Goal: Information Seeking & Learning: Check status

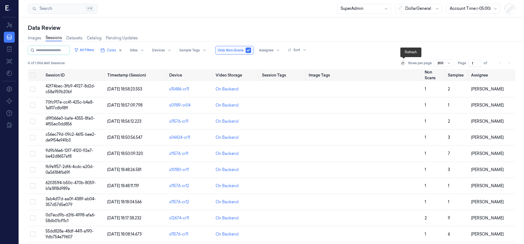
click at [401, 63] on button at bounding box center [402, 63] width 7 height 7
click at [508, 63] on li "pagination" at bounding box center [509, 63] width 8 height 8
click at [478, 61] on input "2" at bounding box center [474, 63] width 13 height 8
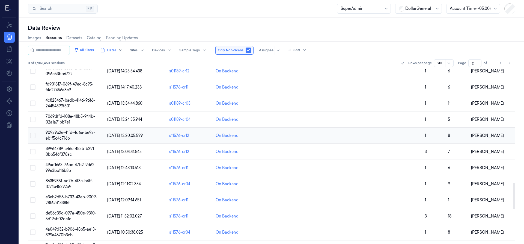
scroll to position [984, 0]
click at [477, 62] on input "3" at bounding box center [474, 63] width 13 height 8
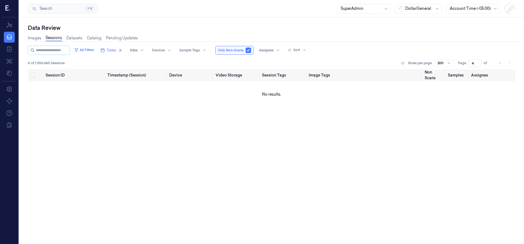
click at [479, 61] on input "4" at bounding box center [474, 63] width 13 height 8
click at [478, 64] on input "3" at bounding box center [474, 63] width 13 height 8
click at [478, 64] on input "2" at bounding box center [474, 63] width 13 height 8
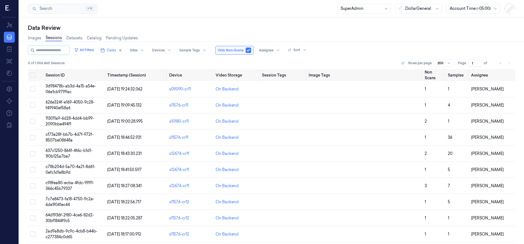
type input "1"
click at [478, 64] on input "1" at bounding box center [474, 63] width 13 height 8
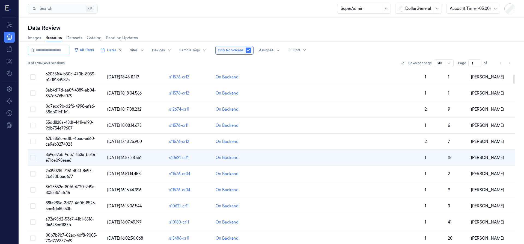
scroll to position [110, 0]
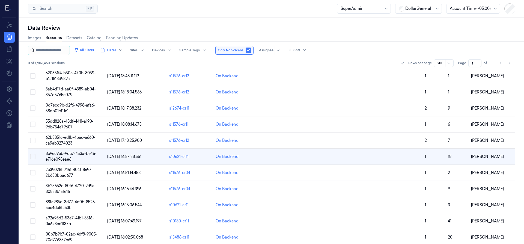
click at [52, 49] on input "string" at bounding box center [52, 50] width 33 height 9
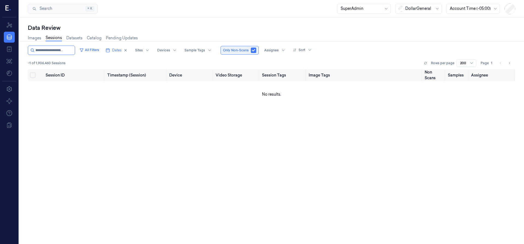
type input "**********"
click at [252, 50] on button "button" at bounding box center [253, 49] width 5 height 5
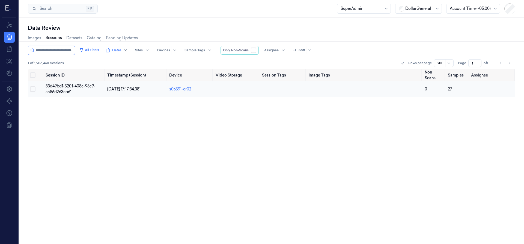
click at [56, 88] on span "33d49bd1-5201-408c-98c9-aa86d263eb61" at bounding box center [71, 88] width 50 height 11
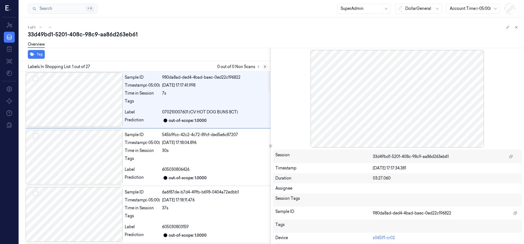
click at [264, 66] on icon at bounding box center [265, 67] width 4 height 4
click at [265, 68] on icon at bounding box center [265, 67] width 4 height 4
click at [265, 66] on icon at bounding box center [264, 67] width 1 height 2
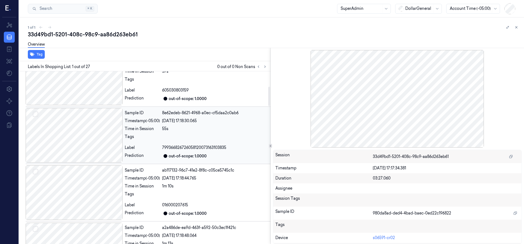
click at [204, 148] on span "799366826726058120073163103835" at bounding box center [194, 148] width 64 height 6
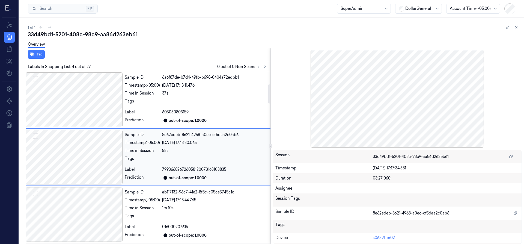
scroll to position [114, 0]
click at [515, 28] on icon at bounding box center [516, 27] width 4 height 4
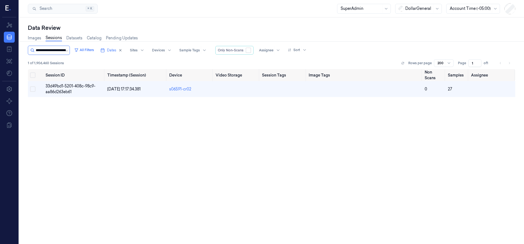
click at [64, 53] on input "string" at bounding box center [52, 50] width 33 height 9
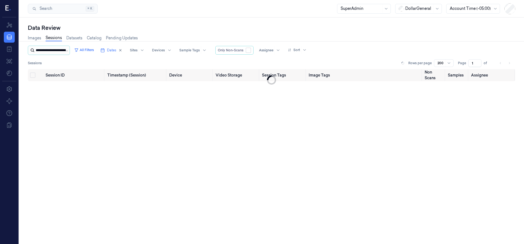
scroll to position [0, 344]
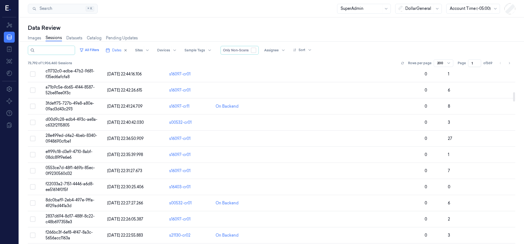
scroll to position [409, 0]
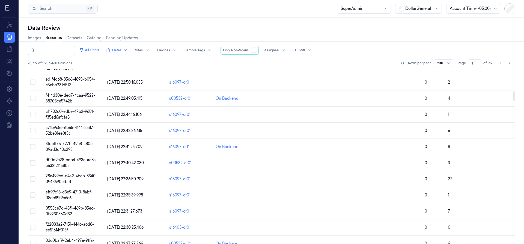
type input "**********"
click at [68, 52] on input "string" at bounding box center [55, 50] width 38 height 9
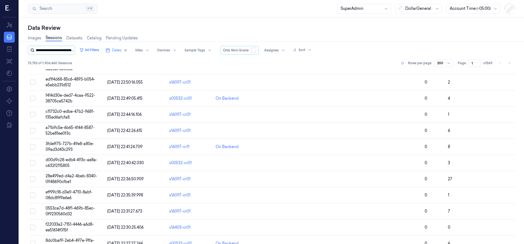
click at [68, 52] on input "string" at bounding box center [55, 50] width 38 height 9
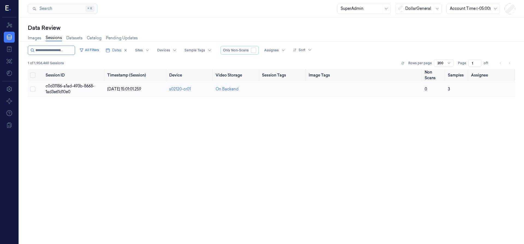
type input "**********"
click at [72, 88] on span "c0d31186-a1ad-493b-8668-1ad3e61d10e0" at bounding box center [70, 88] width 49 height 11
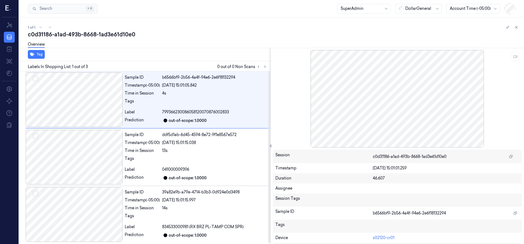
click at [148, 42] on div "Overview" at bounding box center [274, 45] width 492 height 14
click at [517, 28] on icon at bounding box center [516, 27] width 4 height 4
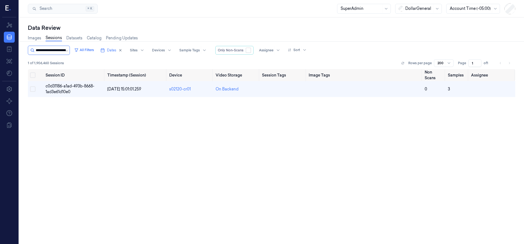
click at [63, 50] on input "string" at bounding box center [52, 50] width 33 height 9
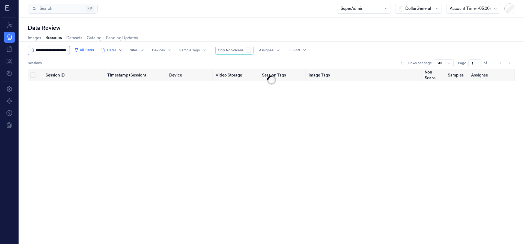
scroll to position [0, 28]
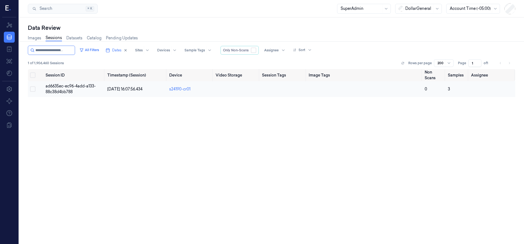
type input "**********"
click at [75, 86] on span "ad6635ec-ec96-4add-a133-88c38d4bb788" at bounding box center [71, 88] width 50 height 11
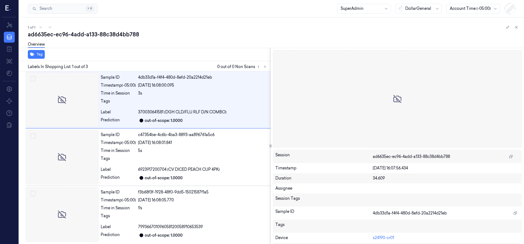
click at [515, 27] on icon at bounding box center [516, 27] width 4 height 4
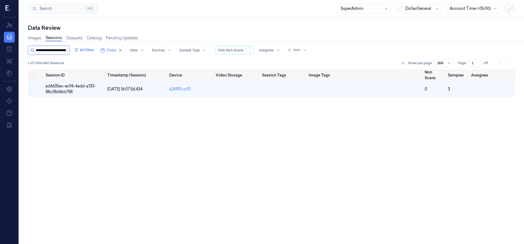
click at [46, 51] on input "string" at bounding box center [52, 50] width 33 height 9
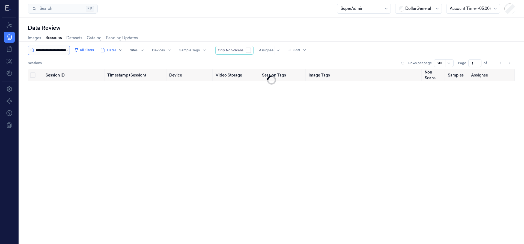
scroll to position [0, 24]
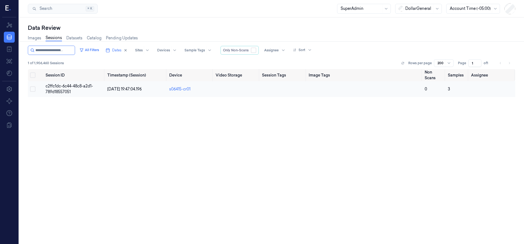
type input "**********"
click at [70, 88] on span "c2ffc1dc-6c44-48c8-a2d1-789d18557051" at bounding box center [69, 88] width 47 height 11
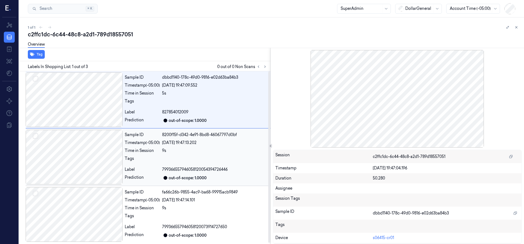
click at [109, 149] on div at bounding box center [74, 157] width 97 height 55
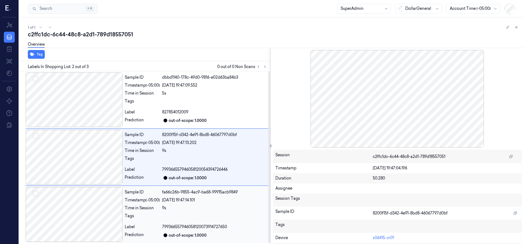
click at [101, 200] on div at bounding box center [74, 214] width 97 height 55
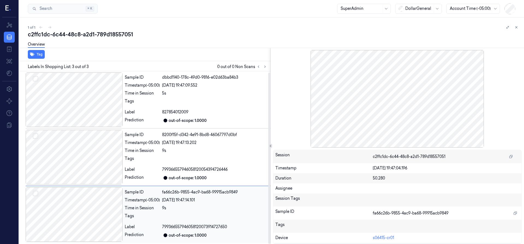
scroll to position [1, 0]
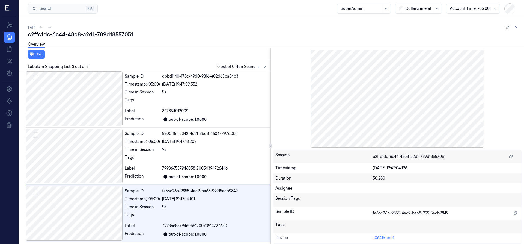
drag, startPoint x: 516, startPoint y: 28, endPoint x: 474, endPoint y: 36, distance: 43.3
click at [516, 28] on icon at bounding box center [516, 27] width 4 height 4
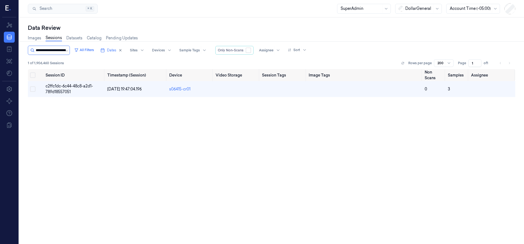
click at [68, 49] on input "string" at bounding box center [52, 50] width 33 height 9
click at [68, 50] on input "string" at bounding box center [52, 50] width 33 height 9
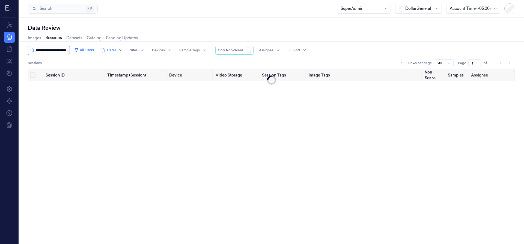
scroll to position [0, 23]
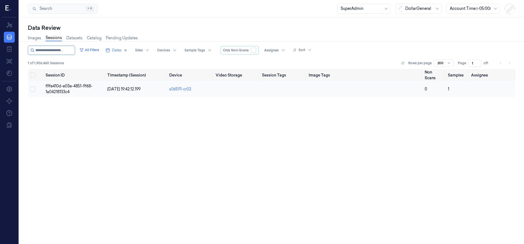
type input "**********"
click at [69, 90] on span "f9fe410d-e03e-4851-9f68-1a04218133c4" at bounding box center [69, 88] width 47 height 11
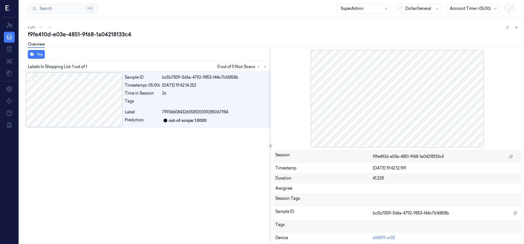
drag, startPoint x: 515, startPoint y: 28, endPoint x: 506, endPoint y: 33, distance: 10.5
click at [515, 28] on icon at bounding box center [516, 27] width 4 height 4
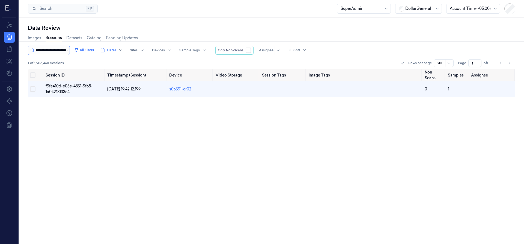
click at [60, 49] on input "string" at bounding box center [52, 50] width 33 height 9
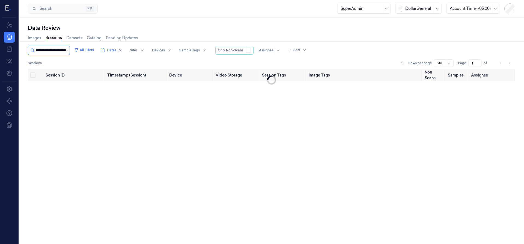
scroll to position [0, 22]
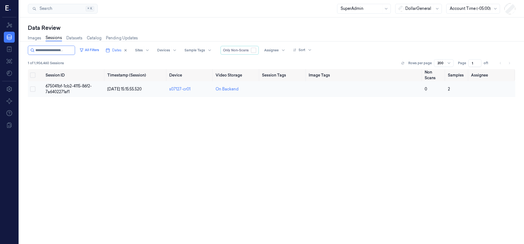
type input "**********"
click at [76, 86] on span "675041bf-1cb2-4115-86f2-7a6402271af1" at bounding box center [69, 88] width 46 height 11
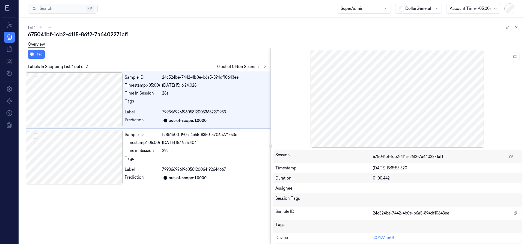
click at [516, 26] on icon at bounding box center [516, 27] width 4 height 4
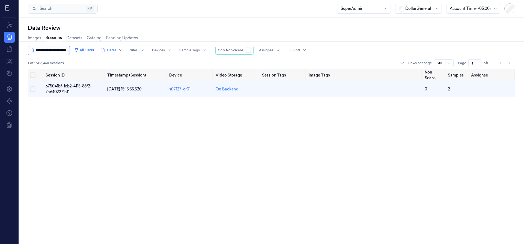
click at [53, 49] on input "string" at bounding box center [52, 50] width 33 height 9
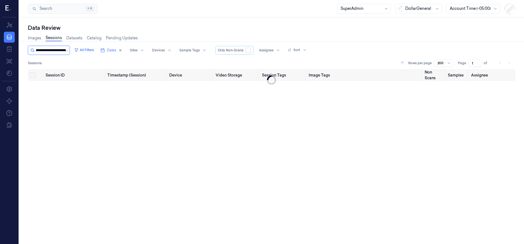
scroll to position [0, 25]
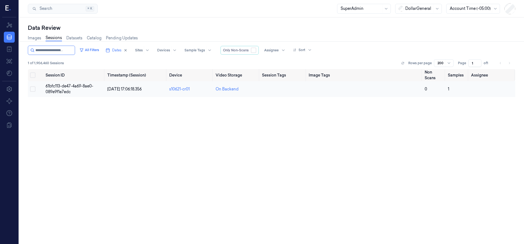
type input "**********"
click at [74, 87] on span "61bfc113-de47-4a69-8ae0-089e9f1e7edc" at bounding box center [70, 88] width 48 height 11
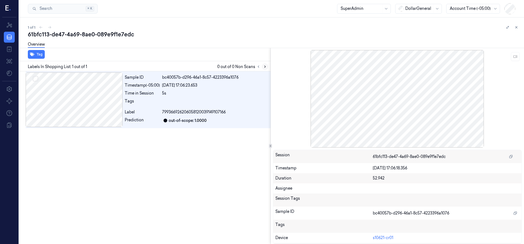
click at [264, 65] on icon at bounding box center [265, 67] width 4 height 4
click at [515, 26] on icon at bounding box center [516, 27] width 4 height 4
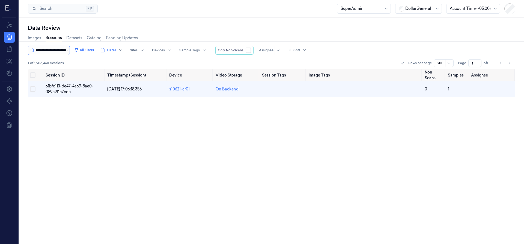
click at [48, 48] on input "string" at bounding box center [52, 50] width 33 height 9
type input "**********"
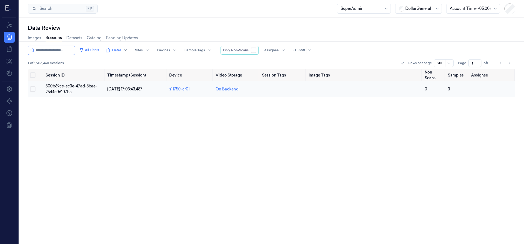
click at [90, 92] on td "300b69ce-ec3e-47ad-8bae-2544c06107ba" at bounding box center [74, 89] width 62 height 16
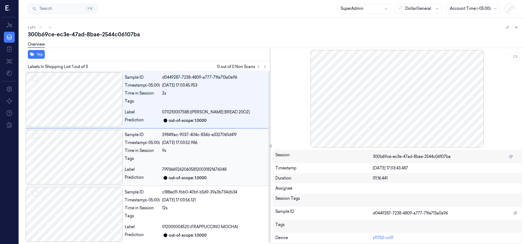
scroll to position [1, 0]
click at [198, 162] on div at bounding box center [215, 158] width 106 height 9
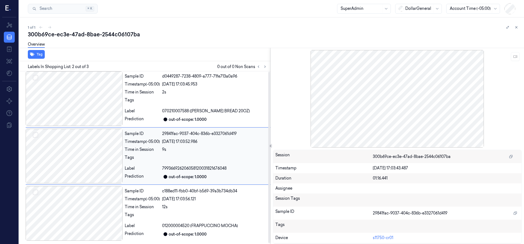
scroll to position [0, 0]
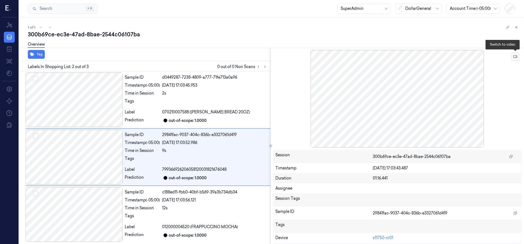
click at [515, 55] on icon at bounding box center [515, 57] width 4 height 4
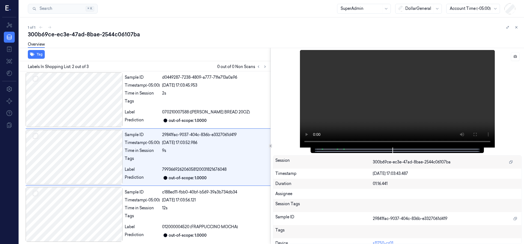
drag, startPoint x: 514, startPoint y: 27, endPoint x: 496, endPoint y: 33, distance: 19.2
click at [514, 27] on button at bounding box center [516, 27] width 7 height 7
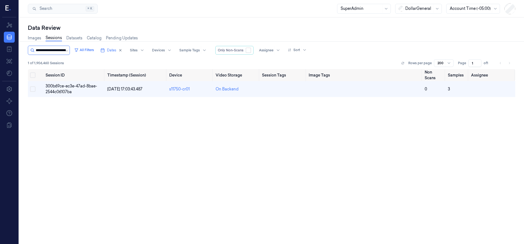
click at [68, 51] on input "string" at bounding box center [52, 50] width 33 height 9
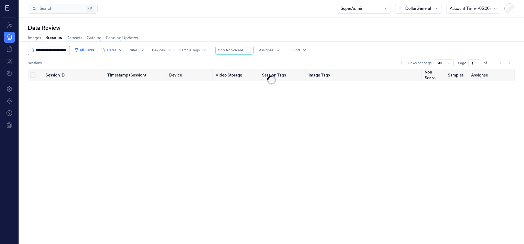
scroll to position [0, 28]
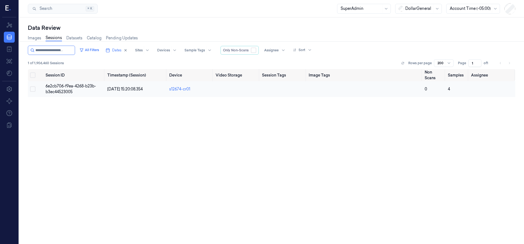
type input "**********"
click at [55, 89] on td "6e2cb706-f9ea-4268-b23b-b3ec44523005" at bounding box center [74, 89] width 62 height 16
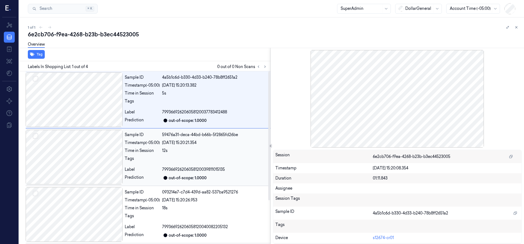
click at [91, 143] on div at bounding box center [74, 157] width 97 height 55
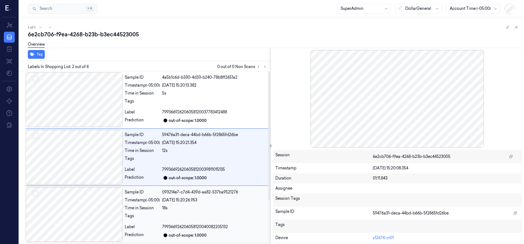
click at [104, 192] on div at bounding box center [74, 214] width 97 height 55
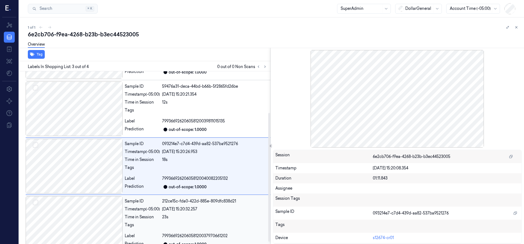
scroll to position [57, 0]
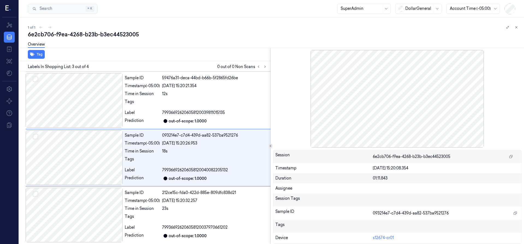
click at [514, 28] on icon at bounding box center [516, 27] width 4 height 4
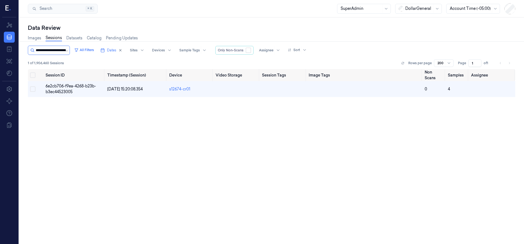
drag, startPoint x: 65, startPoint y: 50, endPoint x: 69, endPoint y: 50, distance: 3.3
click at [67, 50] on input "string" at bounding box center [52, 50] width 33 height 9
click at [68, 50] on input "string" at bounding box center [52, 50] width 33 height 9
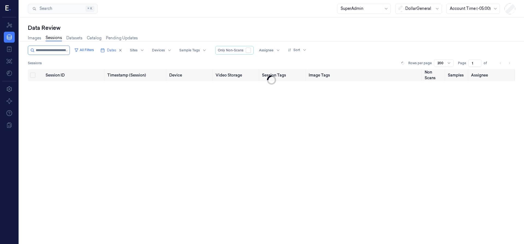
scroll to position [0, 27]
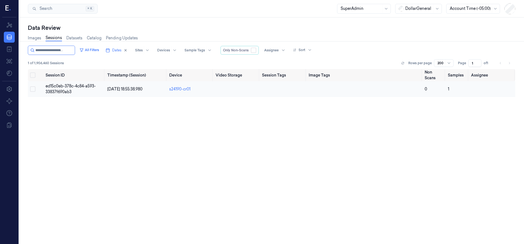
type input "**********"
click at [70, 84] on span "ed15c0eb-378c-4c84-a593-33837f690ab3" at bounding box center [71, 88] width 50 height 11
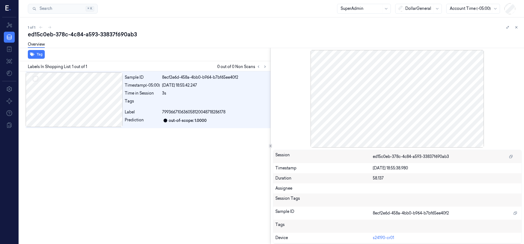
drag, startPoint x: 515, startPoint y: 29, endPoint x: 480, endPoint y: 37, distance: 36.7
click at [515, 28] on icon at bounding box center [516, 27] width 4 height 4
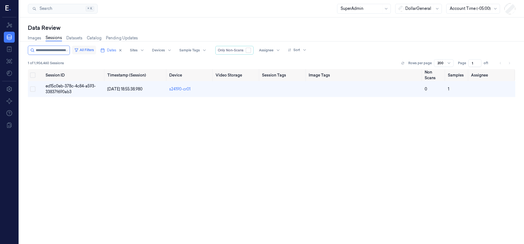
click at [95, 50] on button "All Filters" at bounding box center [84, 50] width 24 height 9
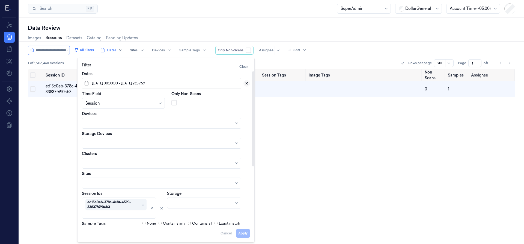
click at [246, 84] on icon at bounding box center [247, 83] width 2 height 2
click at [45, 50] on input "string" at bounding box center [52, 50] width 33 height 9
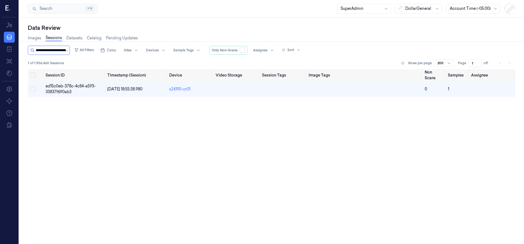
click at [46, 53] on input "string" at bounding box center [52, 50] width 33 height 9
click at [47, 53] on input "string" at bounding box center [52, 50] width 33 height 9
click at [44, 51] on input "string" at bounding box center [52, 50] width 33 height 9
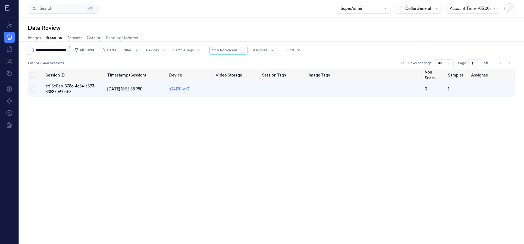
click at [44, 51] on input "string" at bounding box center [52, 50] width 33 height 9
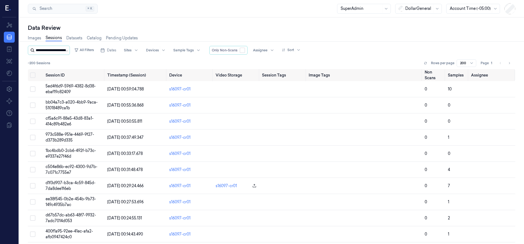
scroll to position [0, 91]
click at [95, 50] on button "All Filters" at bounding box center [89, 50] width 24 height 9
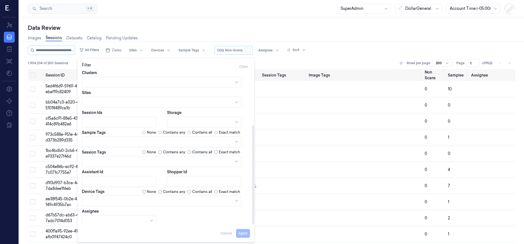
scroll to position [83, 0]
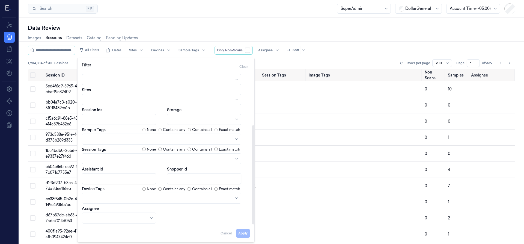
click at [115, 117] on div at bounding box center [119, 119] width 68 height 6
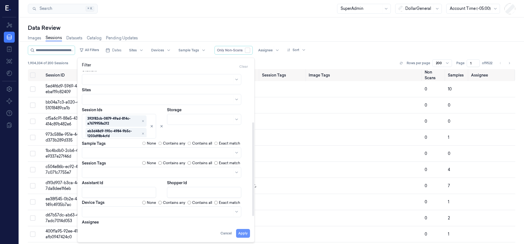
click at [243, 231] on button "Apply" at bounding box center [243, 233] width 14 height 9
type input "**********"
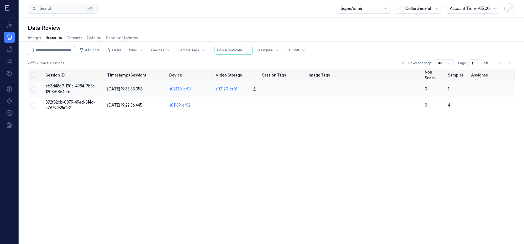
click at [82, 87] on span "eb3d48d9-190c-4984-9b5c-1203df8b4cfd" at bounding box center [71, 88] width 51 height 11
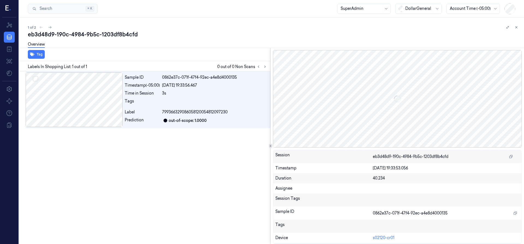
click at [244, 52] on div "Tag" at bounding box center [143, 54] width 253 height 13
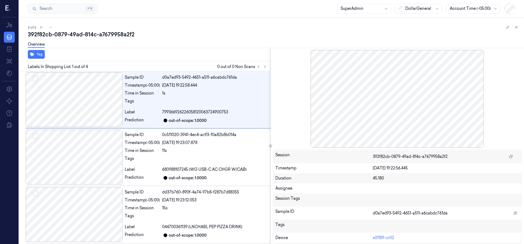
click at [513, 27] on div at bounding box center [511, 27] width 15 height 7
click at [515, 28] on icon at bounding box center [516, 27] width 4 height 4
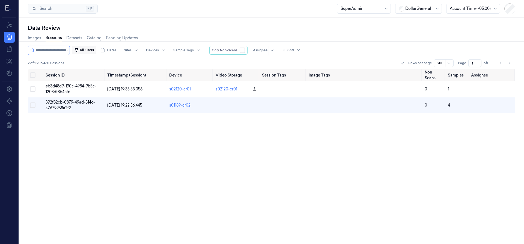
click at [94, 49] on button "All Filters" at bounding box center [84, 50] width 24 height 9
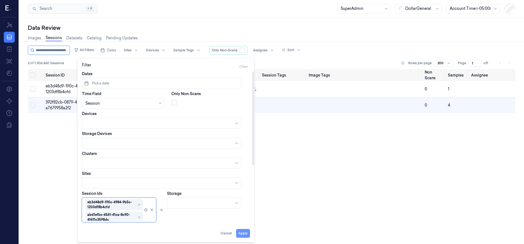
click at [244, 234] on button "Apply" at bounding box center [243, 233] width 14 height 9
type input "**********"
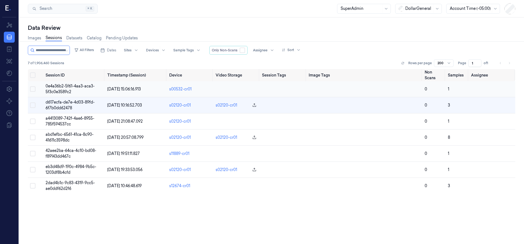
click at [79, 90] on td "0e4a36b2-5f61-4aa3-aca3-5f3c0e3589c2" at bounding box center [74, 89] width 62 height 16
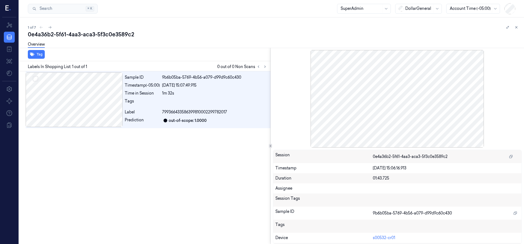
click at [236, 49] on div "Overview" at bounding box center [274, 45] width 492 height 14
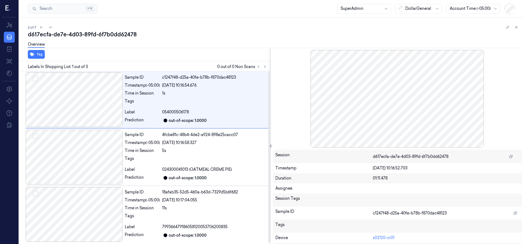
click at [187, 45] on div "Overview" at bounding box center [274, 45] width 492 height 14
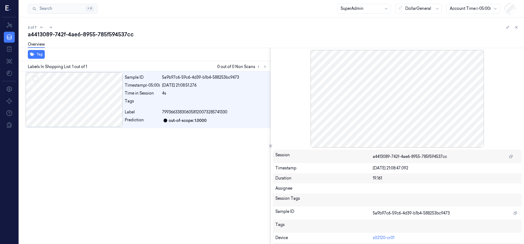
click at [231, 34] on div "a4413089-742f-4ae6-8955-785f594537cc" at bounding box center [274, 35] width 492 height 8
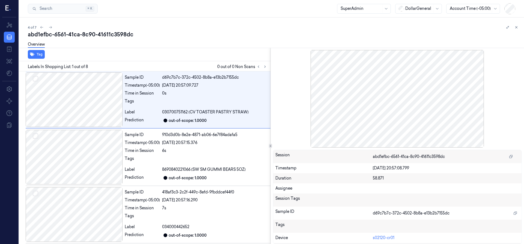
click at [268, 39] on div "Overview" at bounding box center [274, 45] width 492 height 14
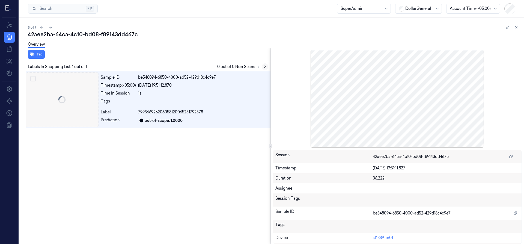
click at [262, 66] on button at bounding box center [265, 66] width 7 height 7
click at [264, 67] on icon at bounding box center [264, 67] width 1 height 2
click at [262, 68] on button at bounding box center [265, 66] width 7 height 7
click at [256, 66] on icon at bounding box center [258, 67] width 4 height 4
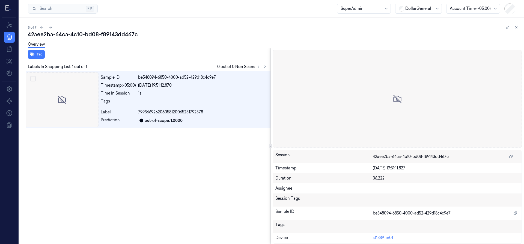
click at [225, 46] on div "Overview" at bounding box center [274, 45] width 492 height 14
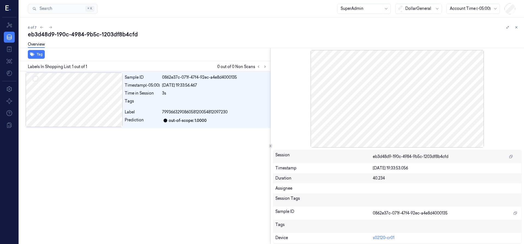
click at [194, 41] on div "Overview" at bounding box center [274, 45] width 492 height 14
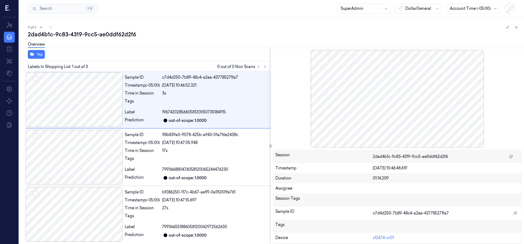
drag, startPoint x: 514, startPoint y: 29, endPoint x: 507, endPoint y: 32, distance: 8.0
click at [514, 29] on button at bounding box center [516, 27] width 7 height 7
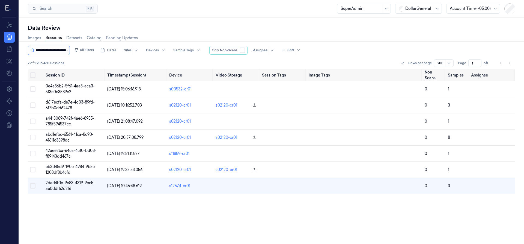
click at [57, 47] on input "string" at bounding box center [52, 50] width 33 height 9
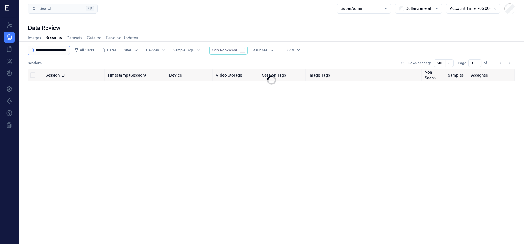
scroll to position [0, 27]
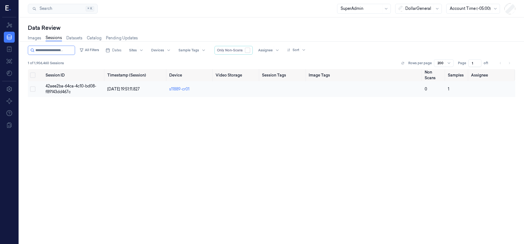
type input "**********"
click at [71, 83] on span "42aee2ba-64ca-4c10-bd08-f89143dd467c" at bounding box center [71, 88] width 51 height 11
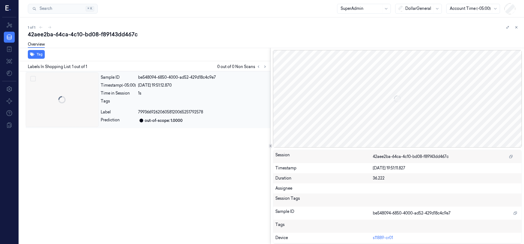
click at [84, 104] on div at bounding box center [62, 99] width 73 height 55
click at [265, 66] on icon at bounding box center [265, 67] width 4 height 4
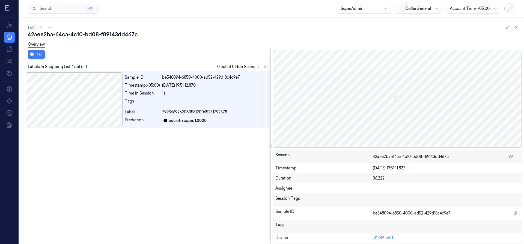
drag, startPoint x: 514, startPoint y: 28, endPoint x: 473, endPoint y: 29, distance: 41.8
click at [514, 28] on icon at bounding box center [516, 27] width 4 height 4
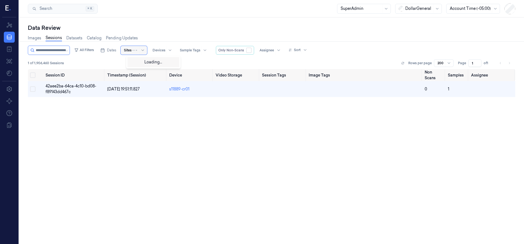
click at [125, 52] on input "text" at bounding box center [124, 50] width 1 height 5
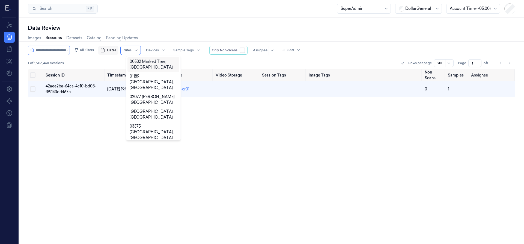
click at [116, 51] on span "Dates" at bounding box center [111, 50] width 9 height 5
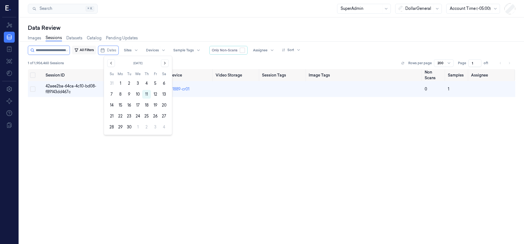
click at [92, 49] on button "All Filters" at bounding box center [84, 50] width 24 height 9
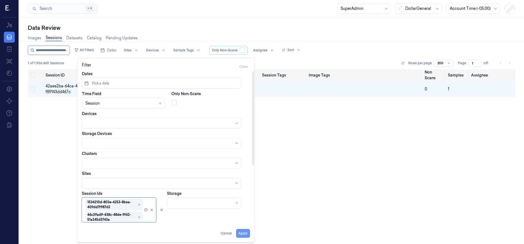
click at [241, 230] on button "Apply" at bounding box center [243, 233] width 14 height 9
type input "**********"
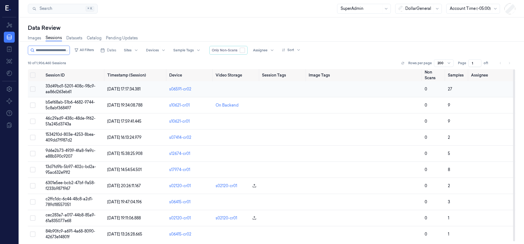
click at [47, 86] on span "33d49bd1-5201-408c-98c9-aa86d263eb61" at bounding box center [71, 88] width 50 height 11
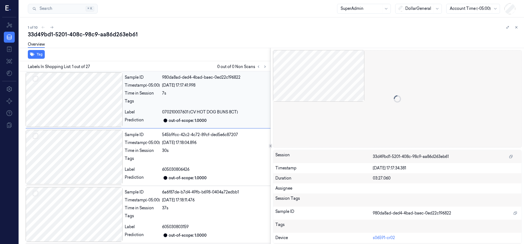
scroll to position [8, 0]
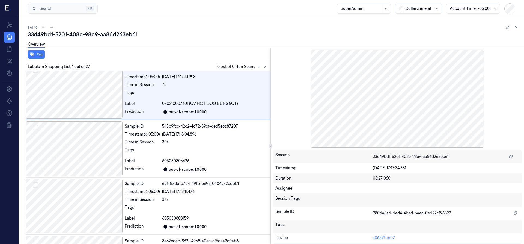
click at [242, 46] on div "Overview" at bounding box center [274, 45] width 492 height 14
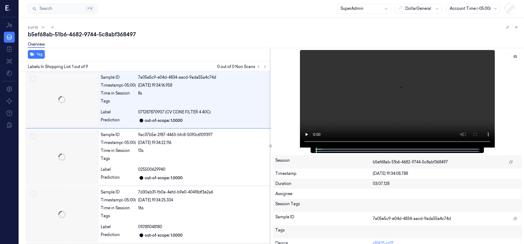
scroll to position [0, 9]
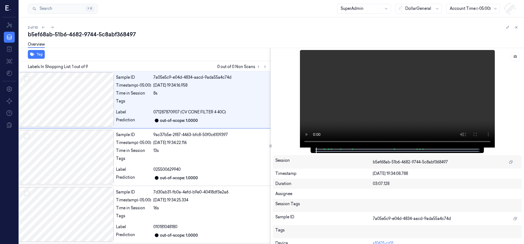
click at [235, 39] on div "Overview" at bounding box center [274, 45] width 492 height 14
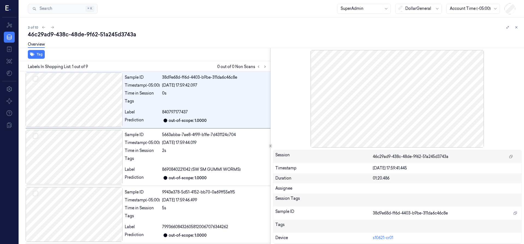
click at [273, 36] on div "46c29ad9-438c-48de-9f62-51a245d3743a" at bounding box center [274, 35] width 492 height 8
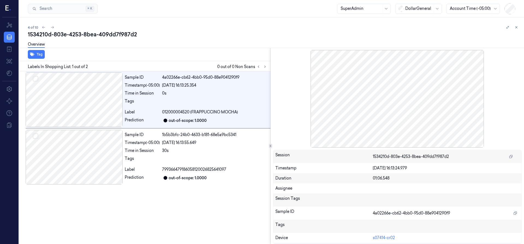
click at [267, 30] on div "4 of 10" at bounding box center [274, 27] width 492 height 7
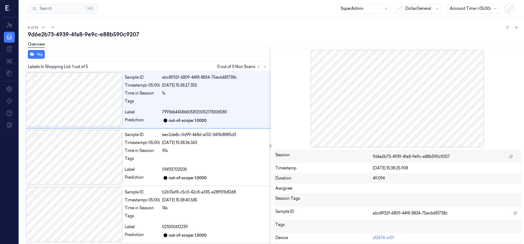
click at [326, 34] on div "9d6e2b73-4939-4fa8-9e9c-e88b590c9207" at bounding box center [274, 35] width 492 height 8
click at [246, 24] on div "6 of 10" at bounding box center [274, 27] width 492 height 7
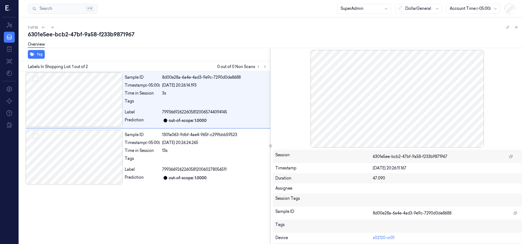
click at [316, 37] on div "6301e5ee-bcb2-47bf-9a58-f233b9871967" at bounding box center [274, 35] width 492 height 8
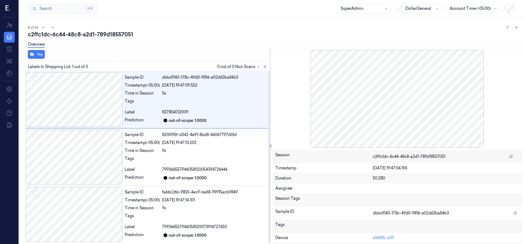
click at [267, 67] on button at bounding box center [265, 66] width 7 height 7
click at [266, 67] on icon at bounding box center [265, 67] width 4 height 4
click at [262, 65] on button at bounding box center [265, 66] width 7 height 7
click at [264, 67] on icon at bounding box center [265, 67] width 4 height 4
click at [265, 67] on icon at bounding box center [265, 67] width 4 height 4
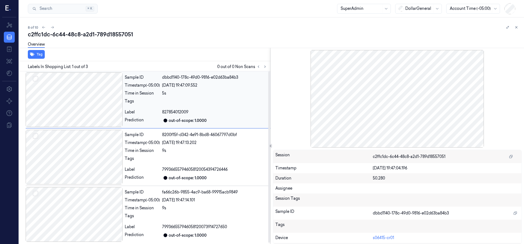
scroll to position [1, 0]
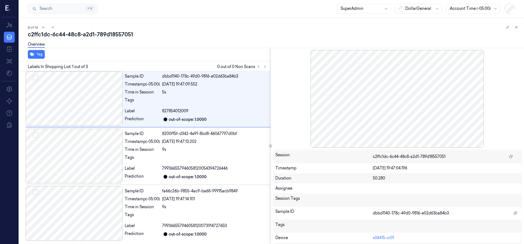
click at [257, 44] on div "Overview" at bounding box center [274, 45] width 492 height 14
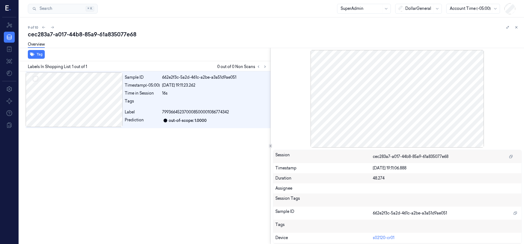
click at [300, 26] on div "9 of 10" at bounding box center [274, 27] width 492 height 7
click at [265, 34] on div "84b90fc9-a691-4a68-8090-42673e14801f" at bounding box center [274, 35] width 492 height 8
click at [514, 26] on button at bounding box center [516, 27] width 7 height 7
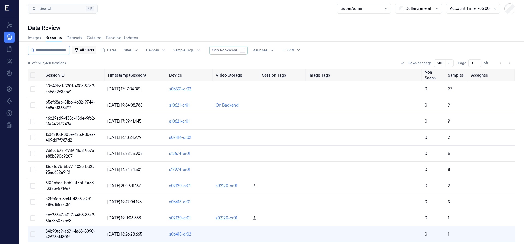
click at [88, 49] on button "All Filters" at bounding box center [84, 50] width 24 height 9
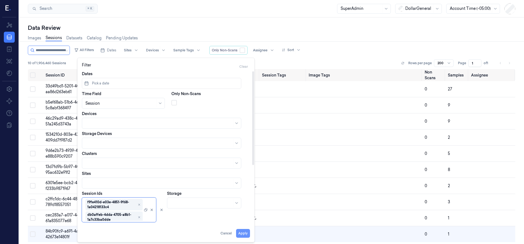
click at [239, 232] on button "Apply" at bounding box center [243, 233] width 14 height 9
type input "**********"
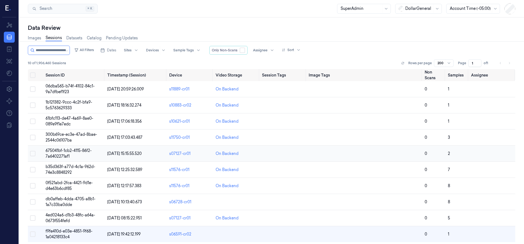
scroll to position [2, 0]
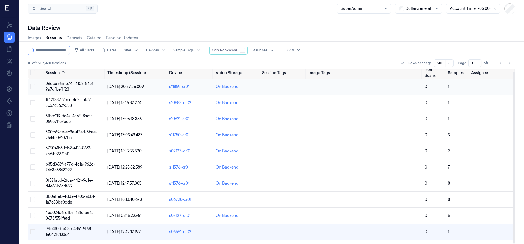
click at [59, 85] on span "06dba565-b74f-4102-84c1-9a7dfbef1f23" at bounding box center [70, 86] width 49 height 11
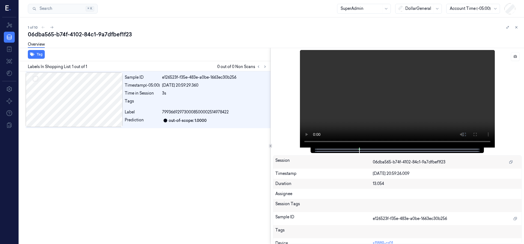
click at [197, 42] on div "Overview" at bounding box center [274, 45] width 492 height 14
click at [232, 35] on div "1b121382-9ccc-4c2f-bfa9-5c5763629333" at bounding box center [274, 35] width 492 height 8
click at [238, 34] on div "1b121382-9ccc-4c2f-bfa9-5c5763629333" at bounding box center [274, 35] width 492 height 8
click at [341, 32] on div "61bfc113-de47-4a69-8ae0-089e9f1e7edc" at bounding box center [274, 35] width 492 height 8
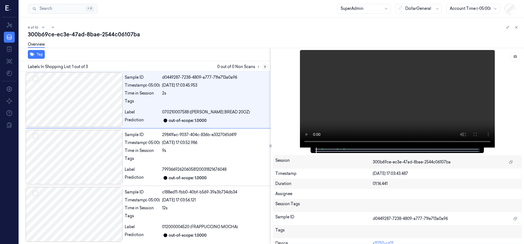
click at [265, 67] on icon at bounding box center [265, 67] width 4 height 4
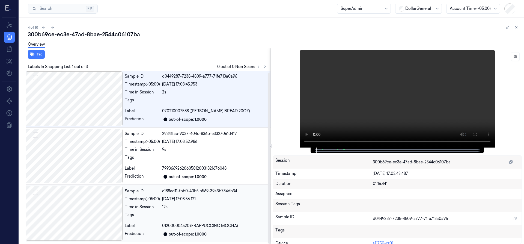
click at [85, 207] on div at bounding box center [74, 213] width 97 height 55
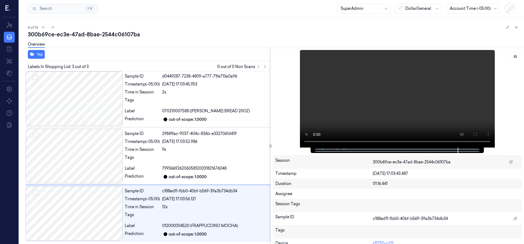
click at [363, 41] on div "Overview" at bounding box center [274, 45] width 492 height 14
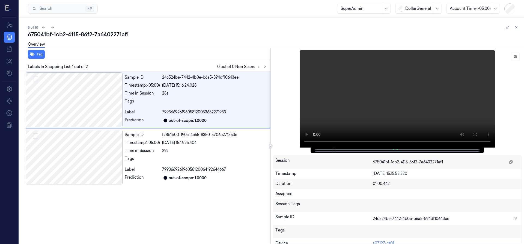
click at [367, 27] on div "5 of 10" at bounding box center [274, 27] width 492 height 7
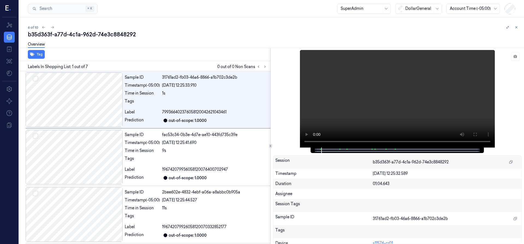
click at [255, 31] on div "b35d363f-a77d-4c1a-962d-74e3c8848292" at bounding box center [274, 35] width 492 height 8
click at [210, 34] on div "0f521abd-2fca-4421-9d1e-d4e63b6cdf85" at bounding box center [274, 35] width 492 height 8
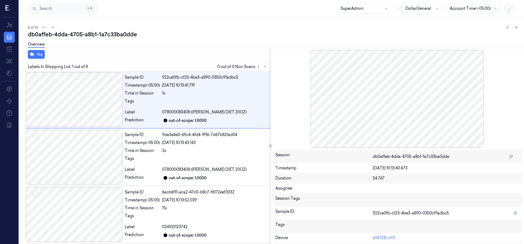
click at [260, 35] on div "db0affeb-4dda-4705-a8b1-1a7c33ba0dde" at bounding box center [274, 35] width 492 height 8
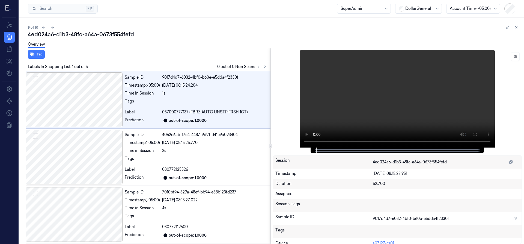
click at [347, 32] on div "4ed024a6-d1b3-48fc-a64a-0673f554fefd" at bounding box center [274, 35] width 492 height 8
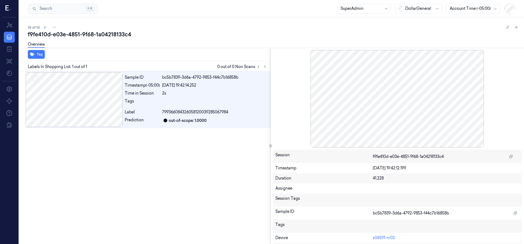
click at [298, 32] on div "f9fe410d-e03e-4851-9f68-1a04218133c4" at bounding box center [274, 35] width 492 height 8
click at [518, 26] on icon at bounding box center [516, 27] width 4 height 4
